Goal: Task Accomplishment & Management: Manage account settings

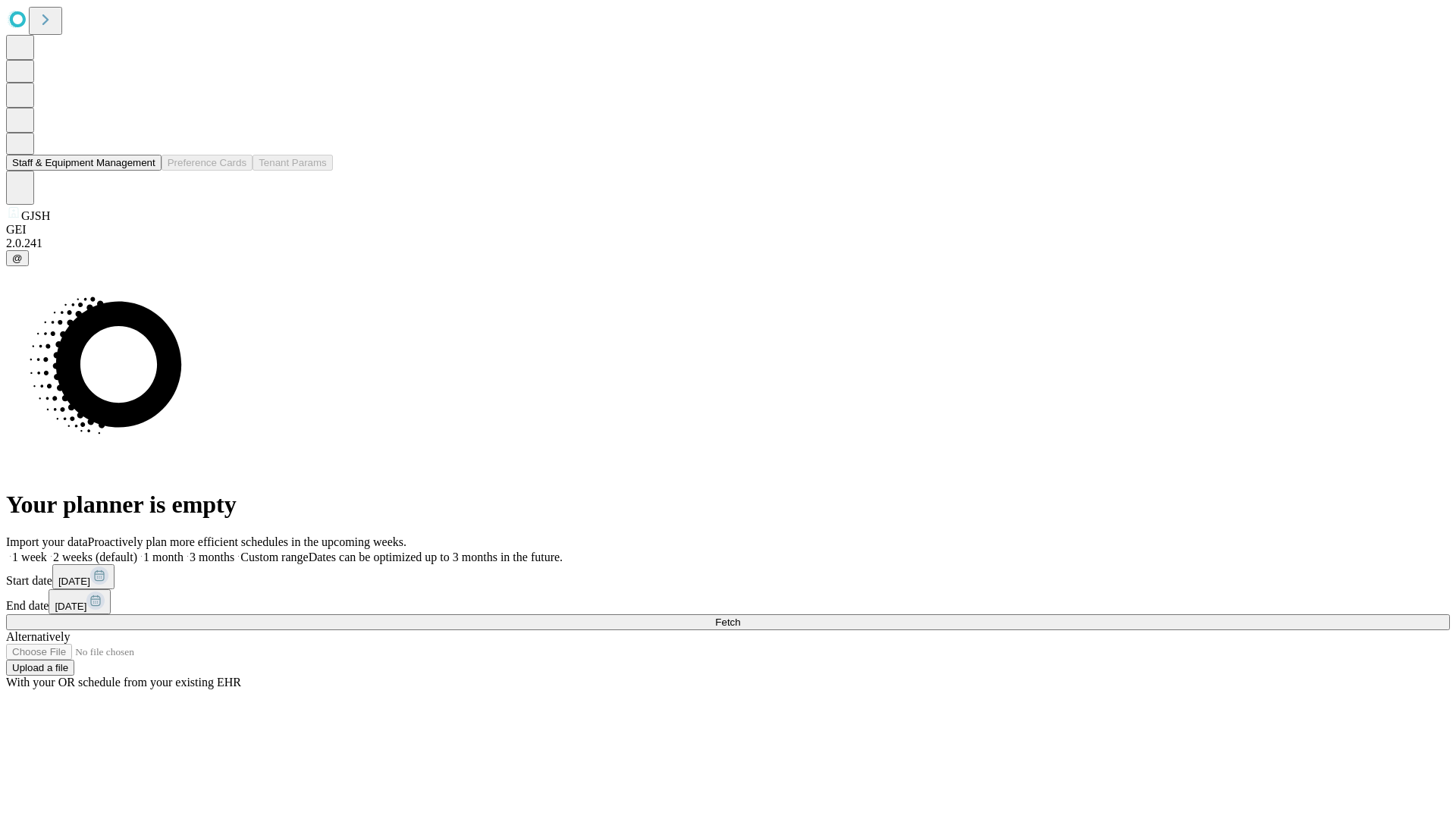
click at [144, 170] on button "Staff & Equipment Management" at bounding box center [84, 163] width 155 height 16
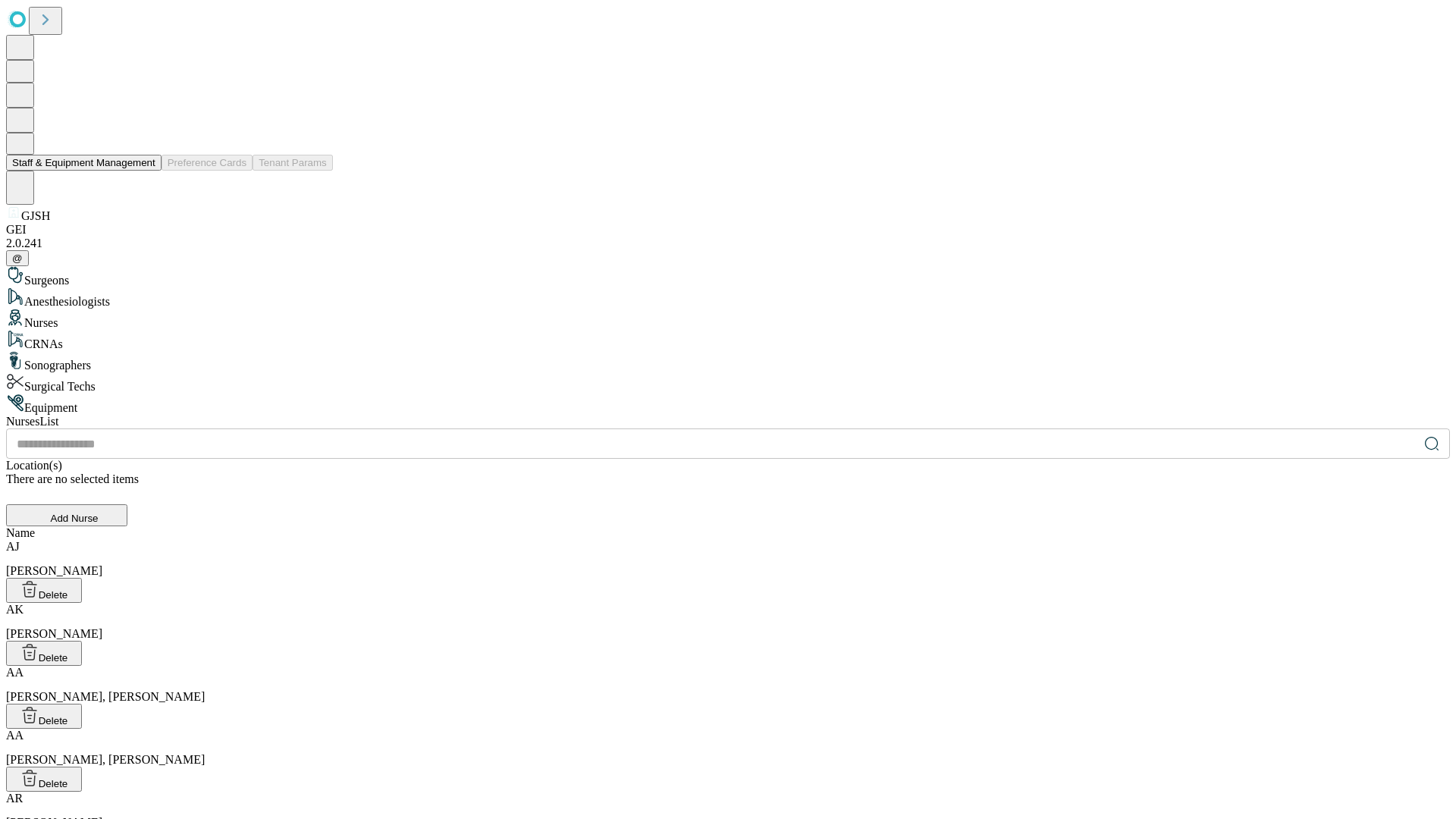
click at [144, 170] on button "Staff & Equipment Management" at bounding box center [84, 163] width 155 height 16
